Goal: Obtain resource: Obtain resource

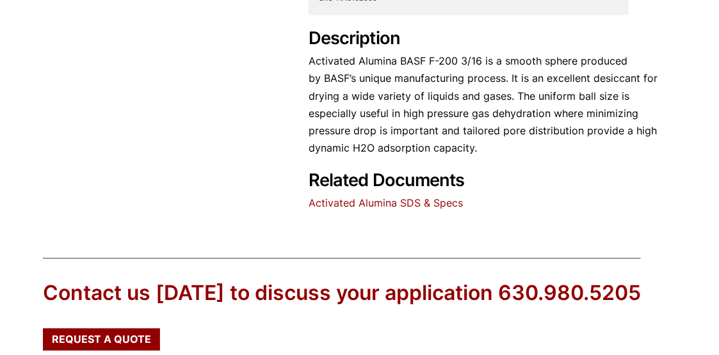
scroll to position [657, 0]
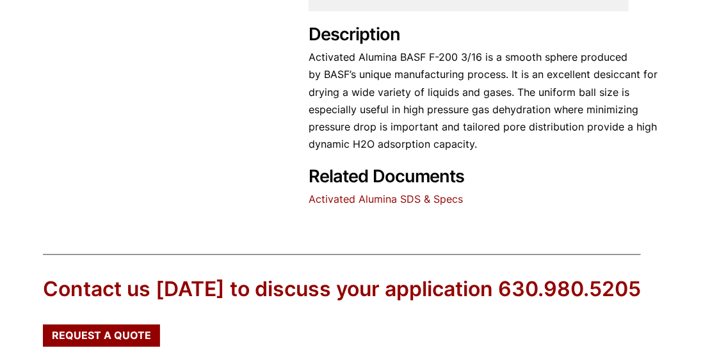
click at [398, 198] on link "Activated Alumina SDS & Specs" at bounding box center [386, 199] width 154 height 13
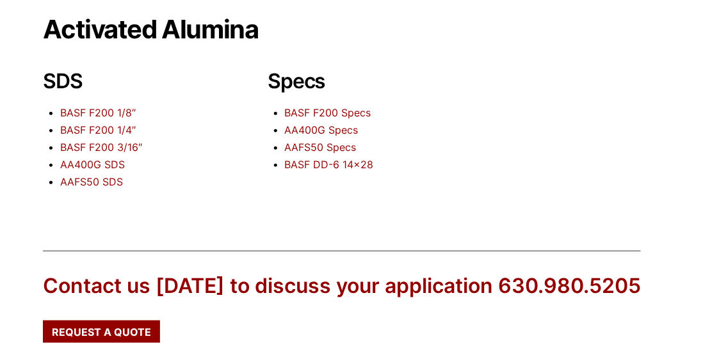
scroll to position [116, 0]
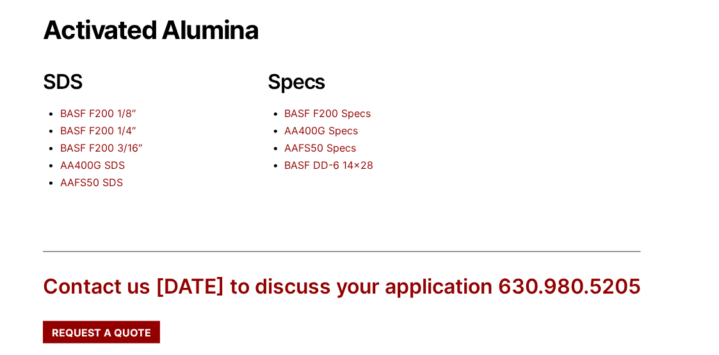
click at [108, 145] on link "BASF F200 3/16″" at bounding box center [101, 148] width 82 height 13
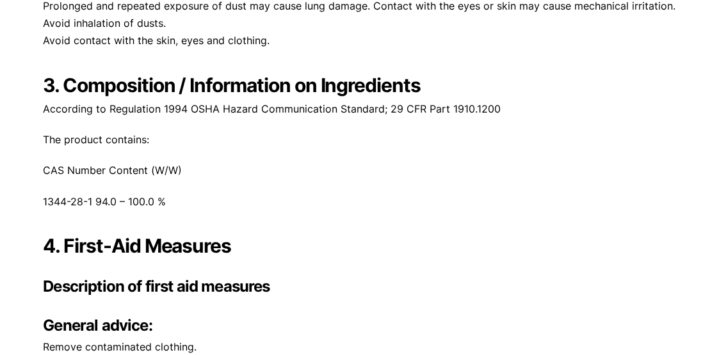
scroll to position [1214, 0]
